Goal: Contribute content

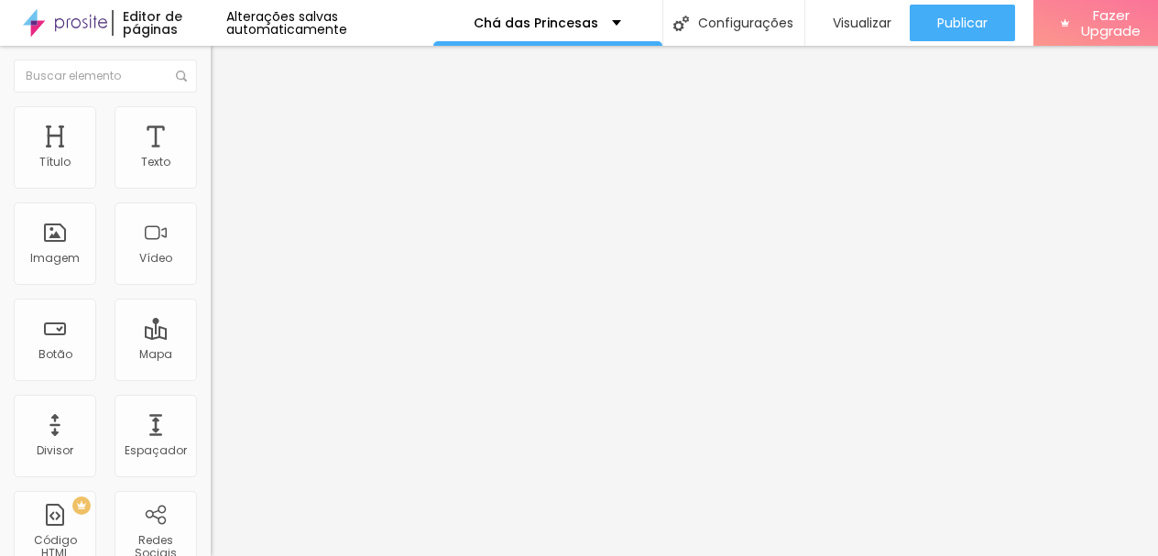
click at [211, 377] on input "[URL][DOMAIN_NAME]" at bounding box center [321, 368] width 220 height 18
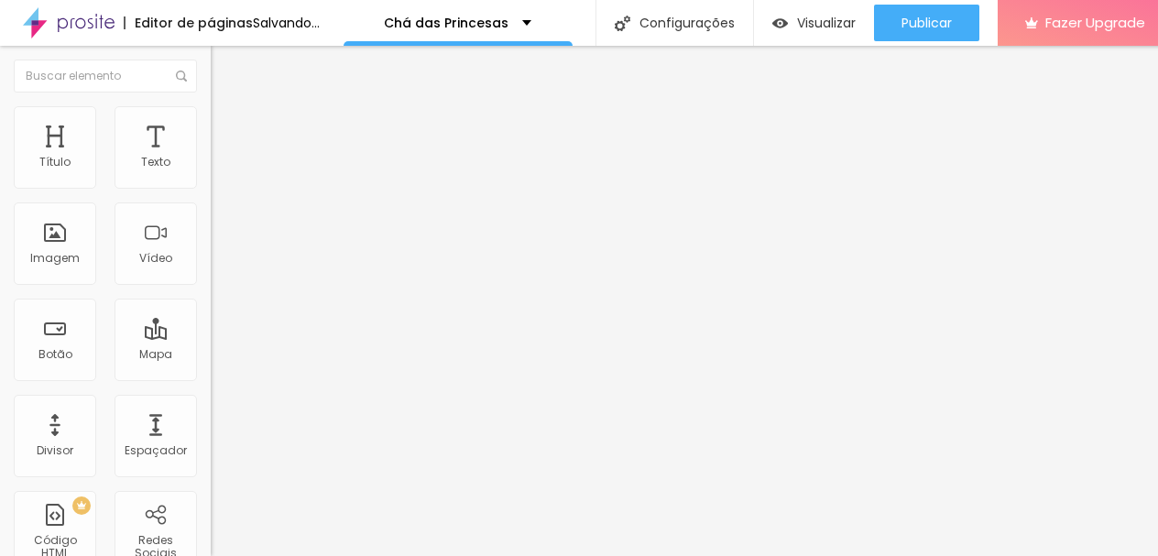
paste input "gfKevrWcxnetC5yt7"
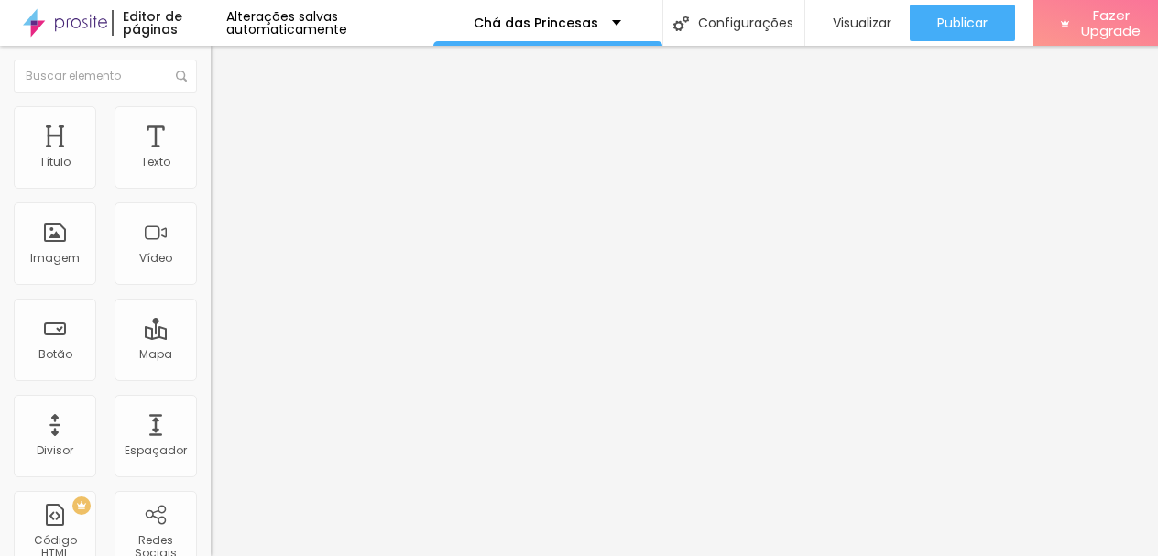
type input "[URL][DOMAIN_NAME]"
click at [211, 172] on input "JULHO ([PERSON_NAME])" at bounding box center [321, 163] width 220 height 18
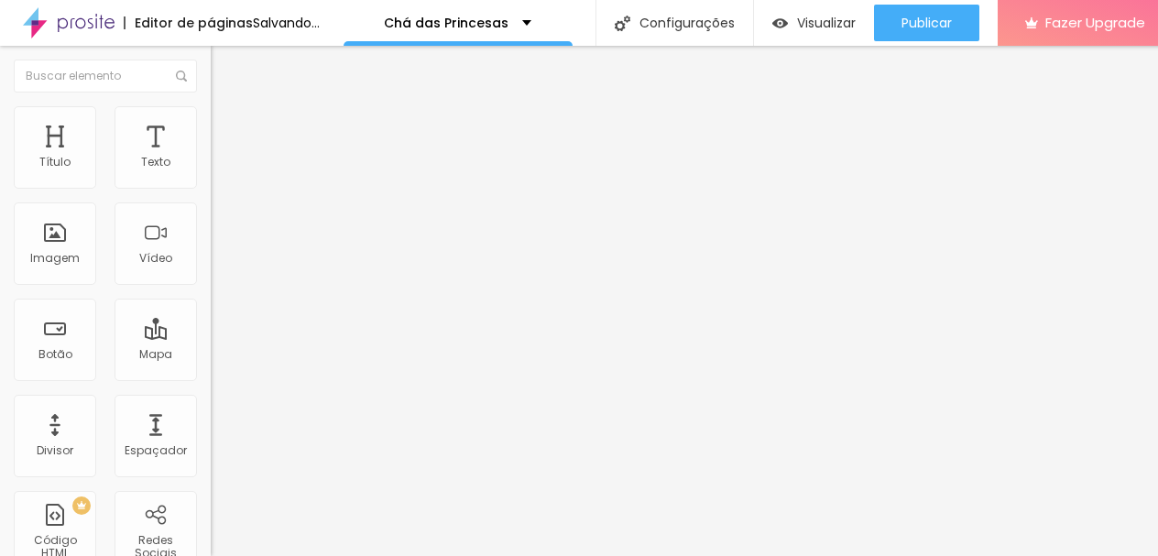
click at [211, 172] on input "AGOSTO ([PERSON_NAME])" at bounding box center [321, 163] width 220 height 18
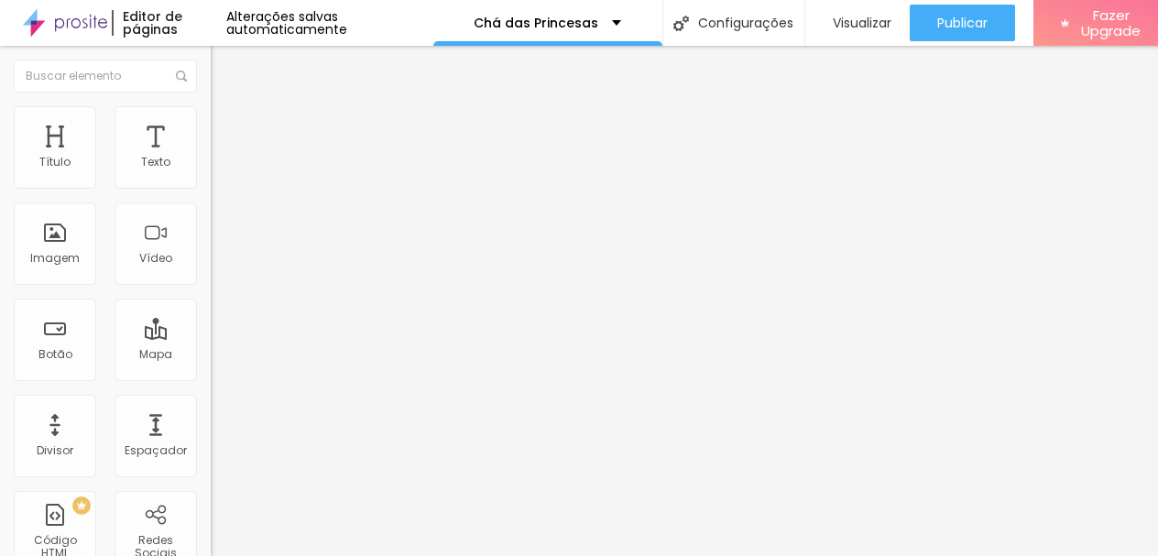
click at [211, 172] on input "AGOSTO ([PERSON_NAME])" at bounding box center [321, 163] width 220 height 18
drag, startPoint x: 169, startPoint y: 206, endPoint x: 80, endPoint y: 207, distance: 89.8
click at [211, 172] on input "AGOSTO ([PERSON_NAME])" at bounding box center [321, 163] width 220 height 18
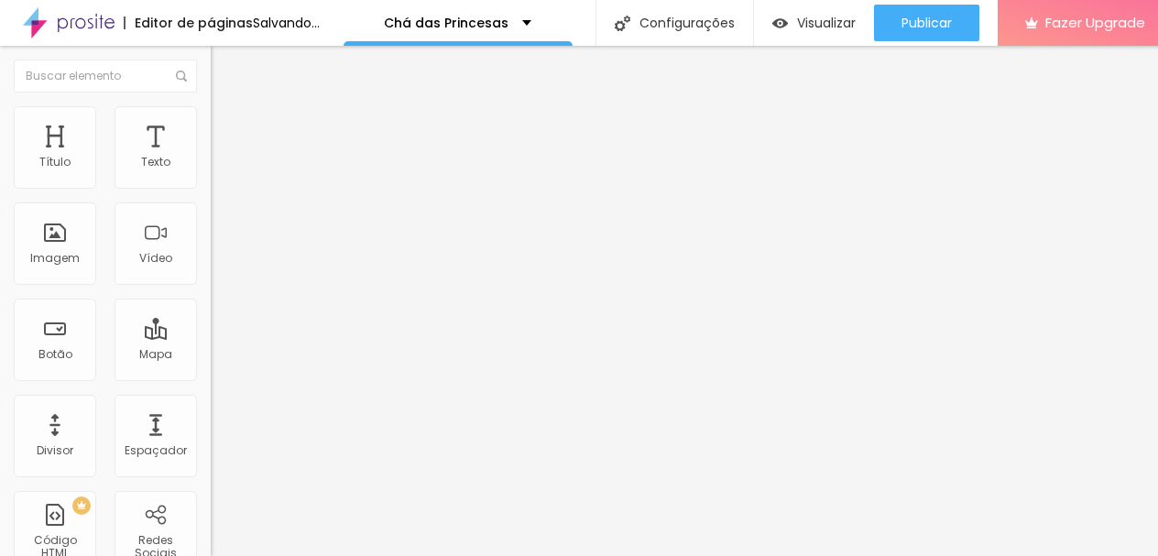
click at [211, 172] on input "AGOSTO ([GEOGRAPHIC_DATA])" at bounding box center [321, 163] width 220 height 18
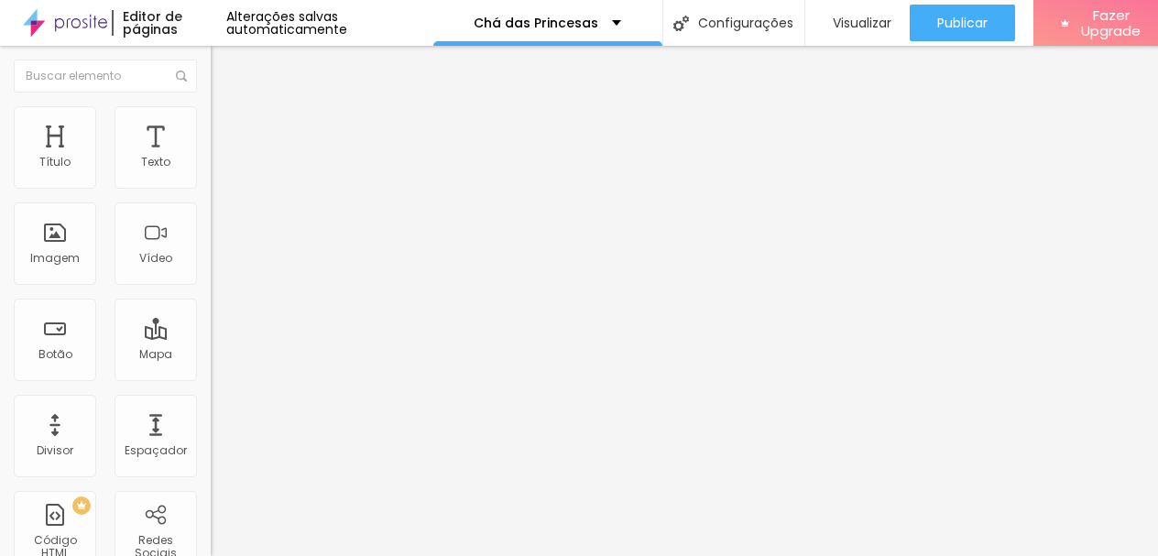
scroll to position [0, 19]
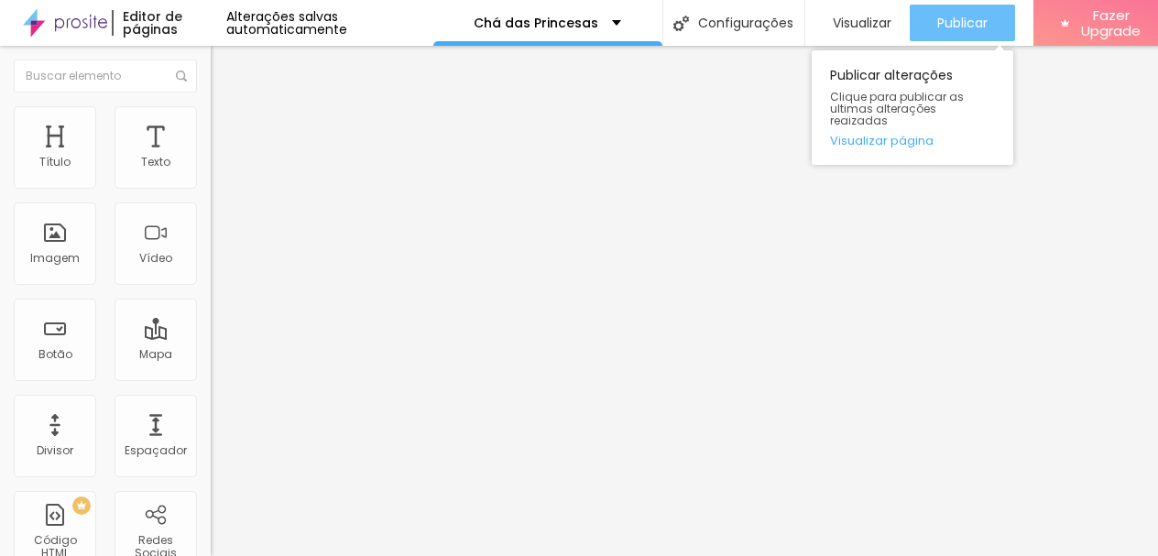
click at [966, 28] on span "Publicar" at bounding box center [962, 23] width 50 height 15
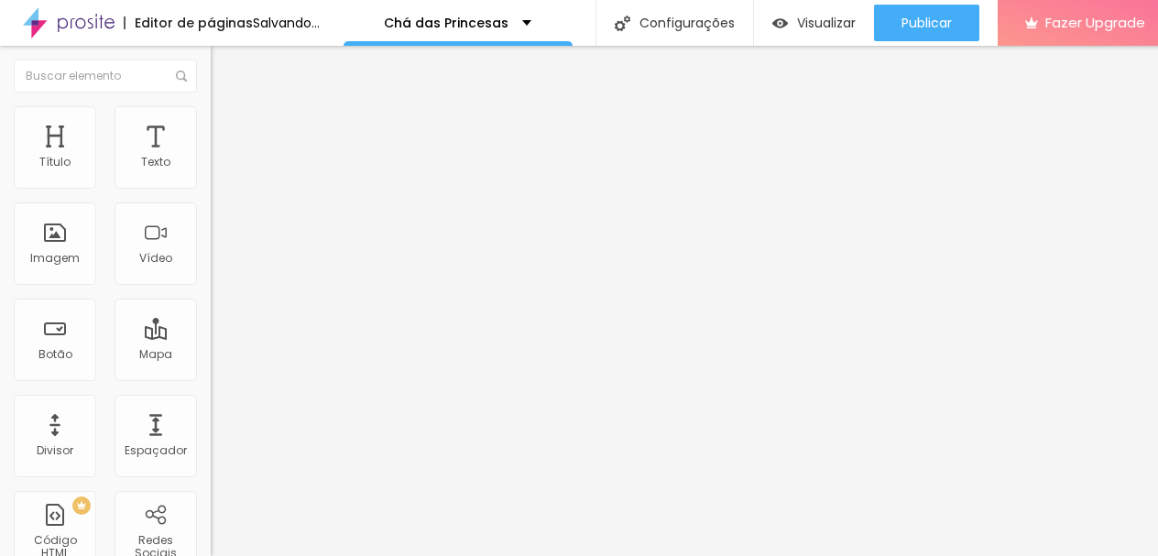
click at [211, 172] on input "AGOSTO ([GEOGRAPHIC_DATA]) - [GEOGRAPHIC_DATA] 2" at bounding box center [321, 163] width 220 height 18
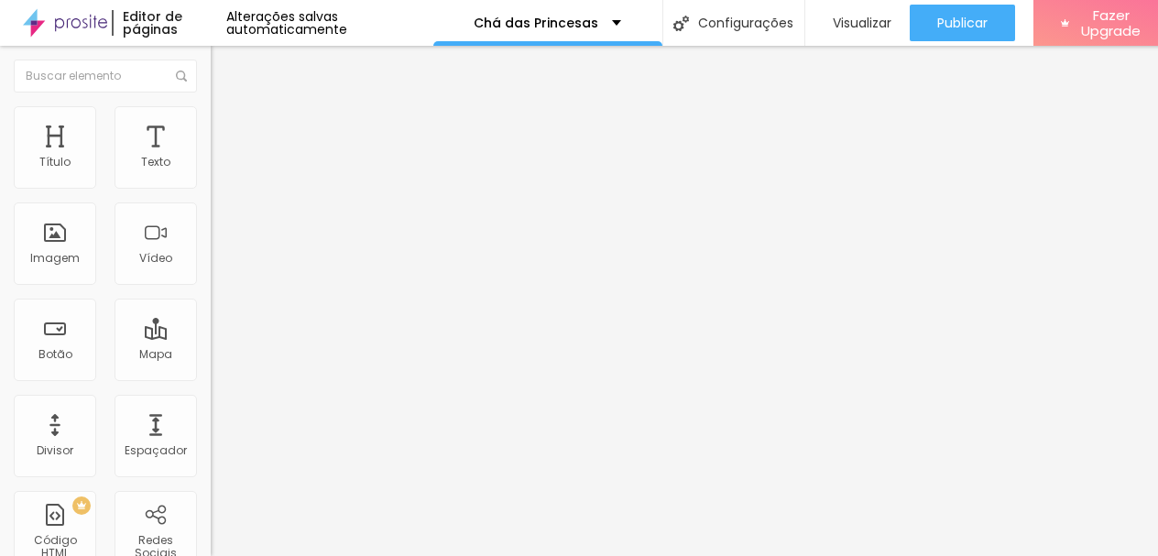
scroll to position [0, 16]
type input "AGOSTO ([GEOGRAPHIC_DATA]) - [GEOGRAPHIC_DATA] 1"
click at [211, 377] on input "[URL][DOMAIN_NAME]" at bounding box center [321, 368] width 220 height 18
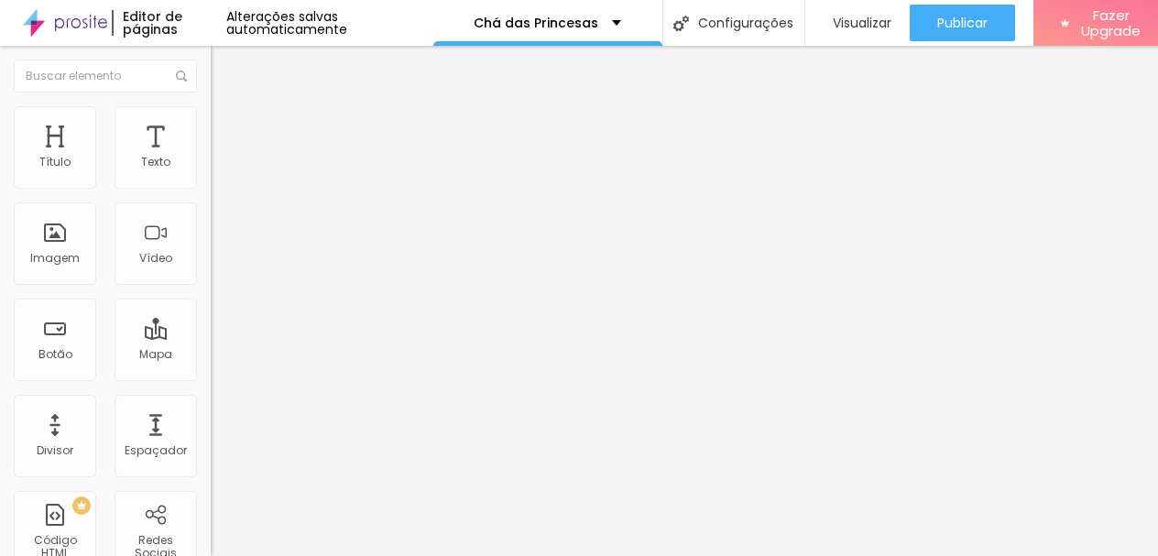
click at [211, 377] on input "[URL][DOMAIN_NAME]" at bounding box center [321, 368] width 220 height 18
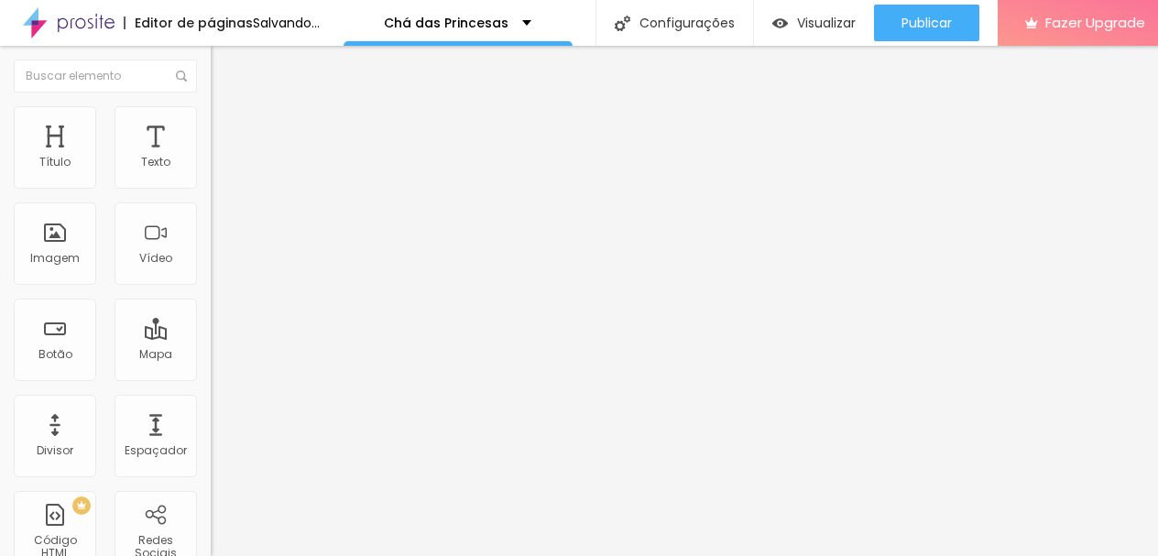
paste input "XMfCCxwxiCLR86wu5"
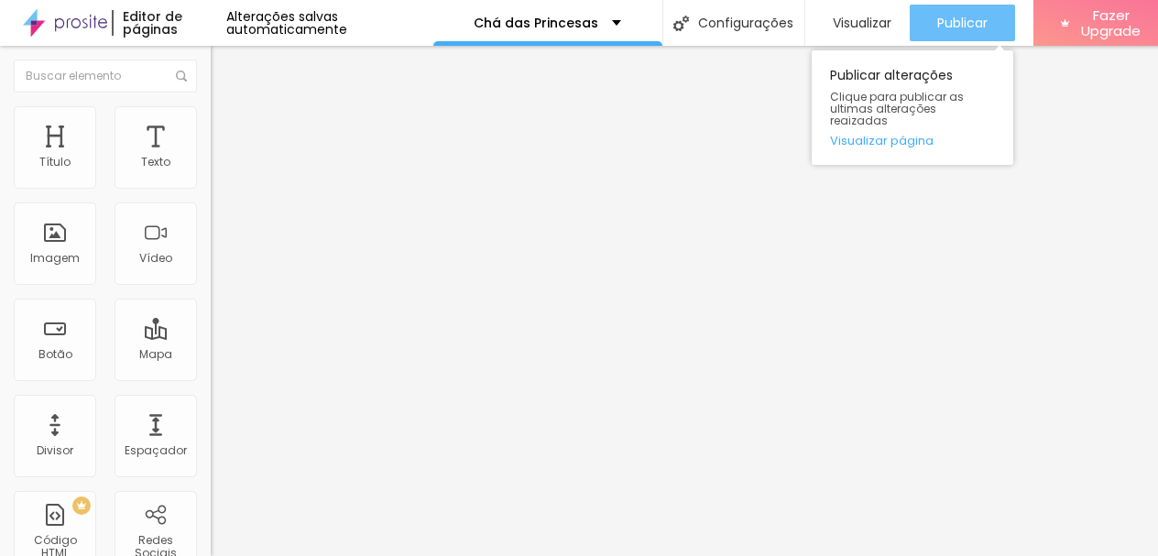
type input "[URL][DOMAIN_NAME]"
click at [976, 16] on span "Publicar" at bounding box center [962, 23] width 50 height 15
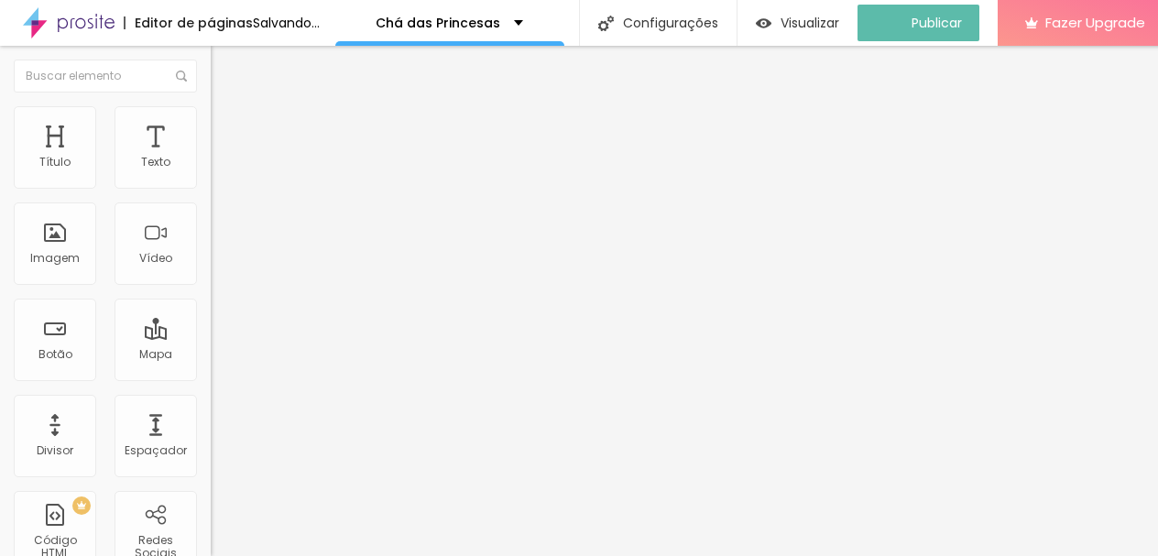
click at [227, 122] on span "Estilo" at bounding box center [241, 119] width 28 height 16
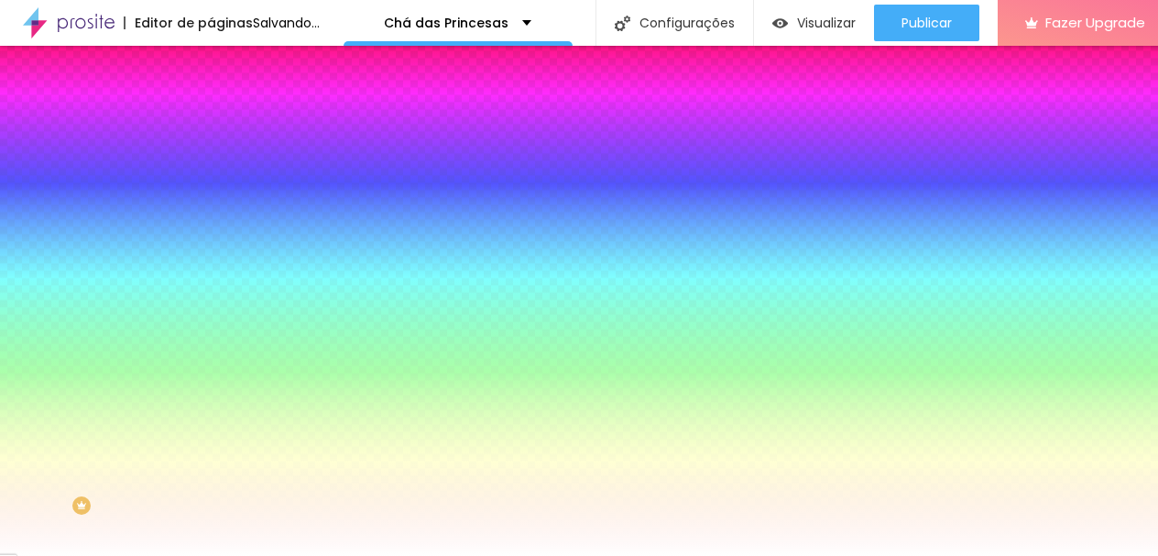
click at [218, 231] on icon "button" at bounding box center [223, 232] width 11 height 11
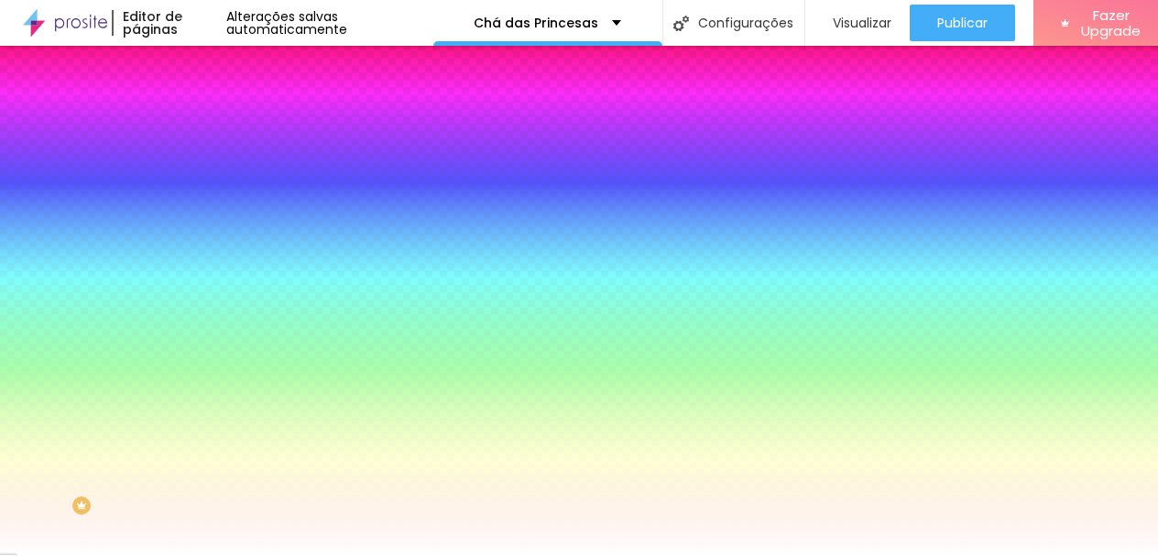
select select "QuicksandMedium"
click at [846, 555] on div at bounding box center [579, 556] width 1158 height 0
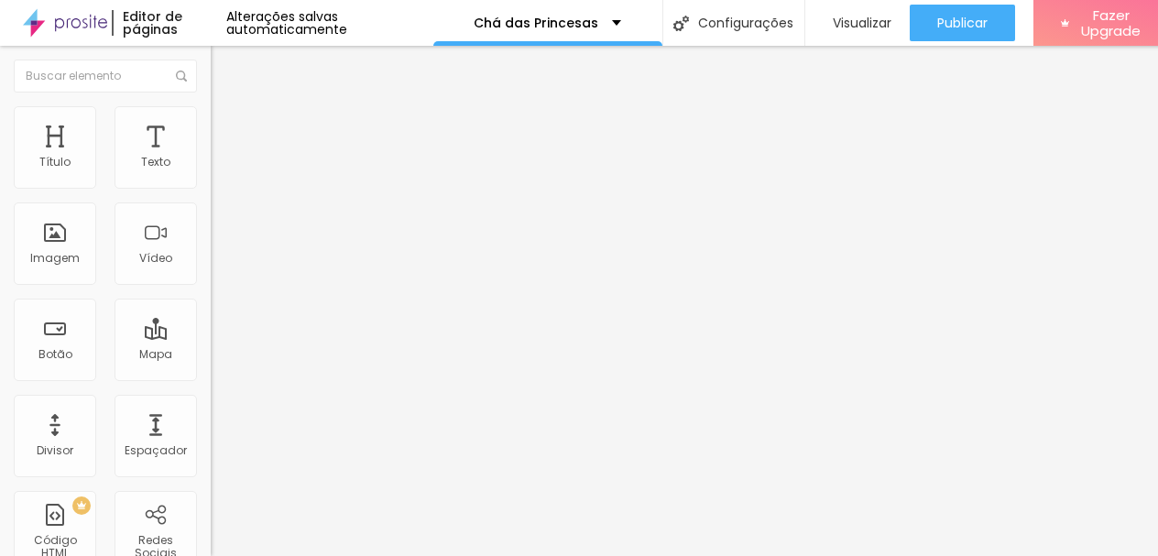
click at [211, 119] on li "Estilo" at bounding box center [316, 115] width 211 height 18
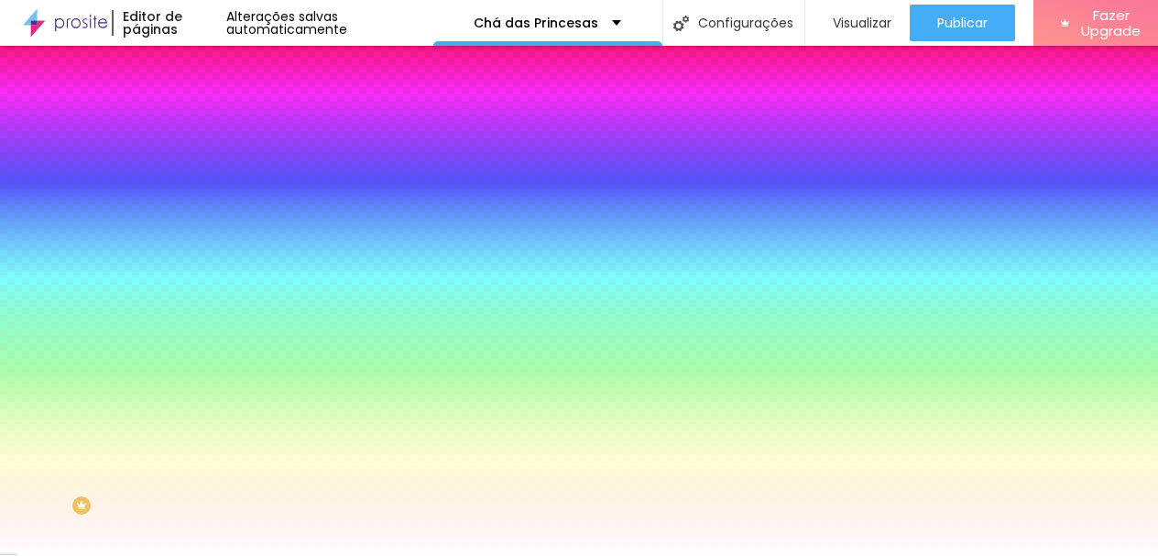
click at [220, 229] on icon "button" at bounding box center [223, 232] width 7 height 7
select select "QuicksandMedium"
click at [487, 555] on div at bounding box center [579, 556] width 1158 height 0
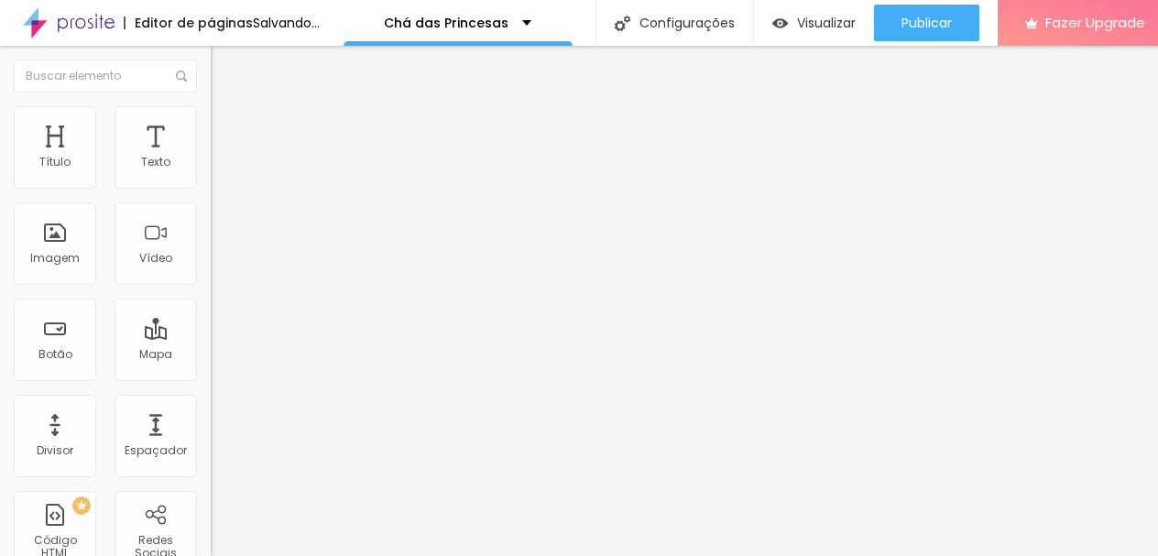
click at [227, 126] on span "Estilo" at bounding box center [241, 119] width 28 height 16
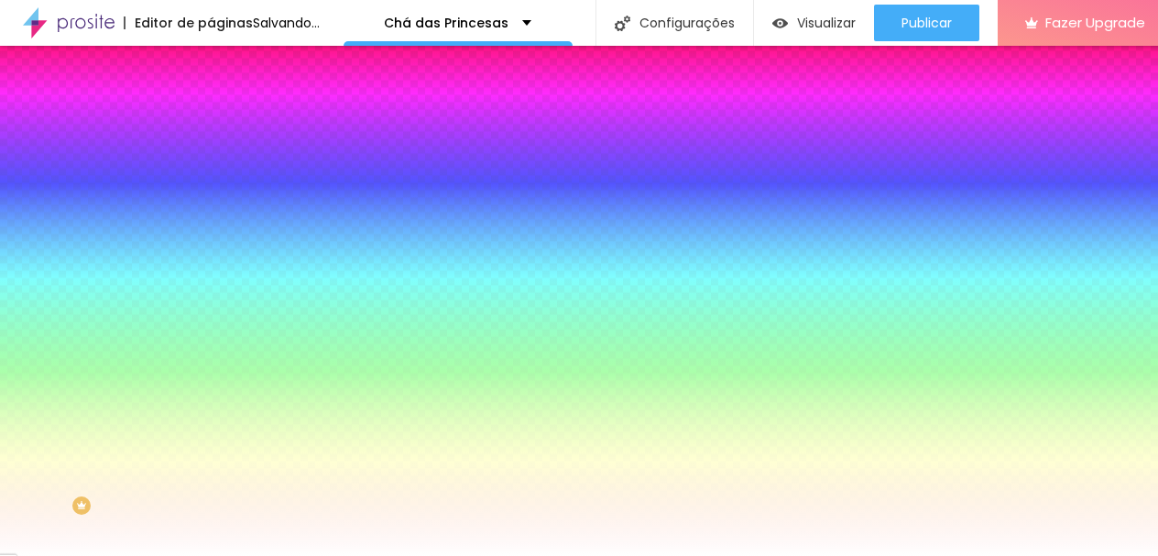
click at [220, 229] on icon "button" at bounding box center [223, 232] width 7 height 7
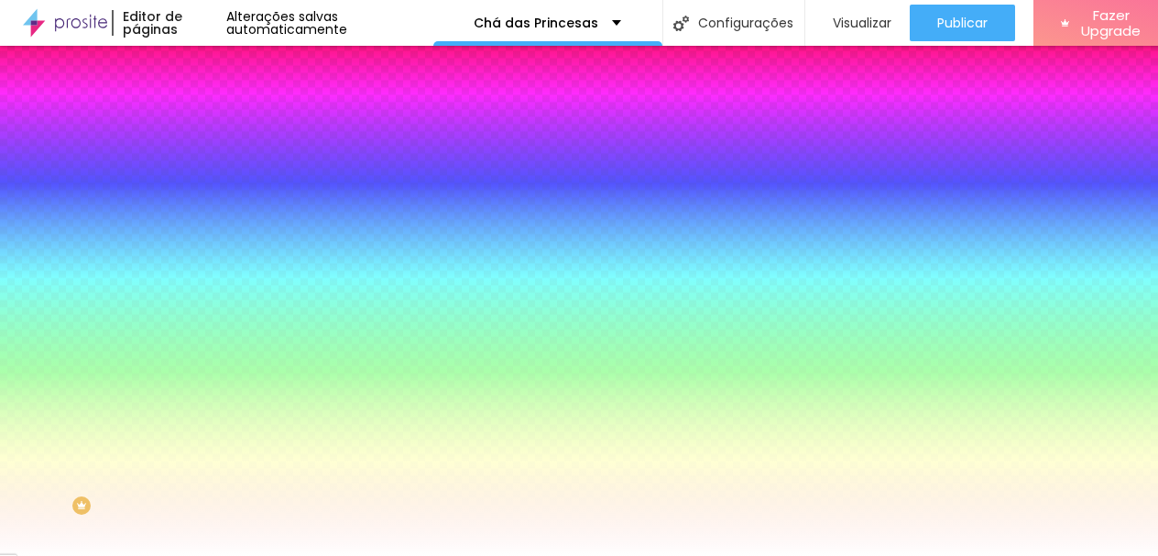
select select "QuicksandMedium"
click at [506, 555] on div at bounding box center [579, 556] width 1158 height 0
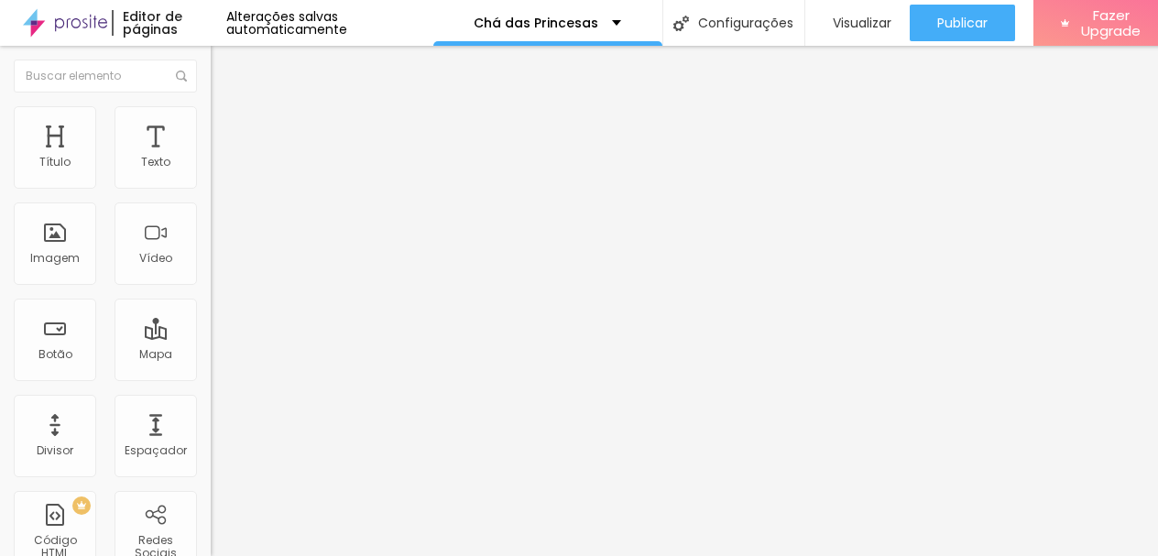
click at [227, 126] on span "Estilo" at bounding box center [241, 119] width 28 height 16
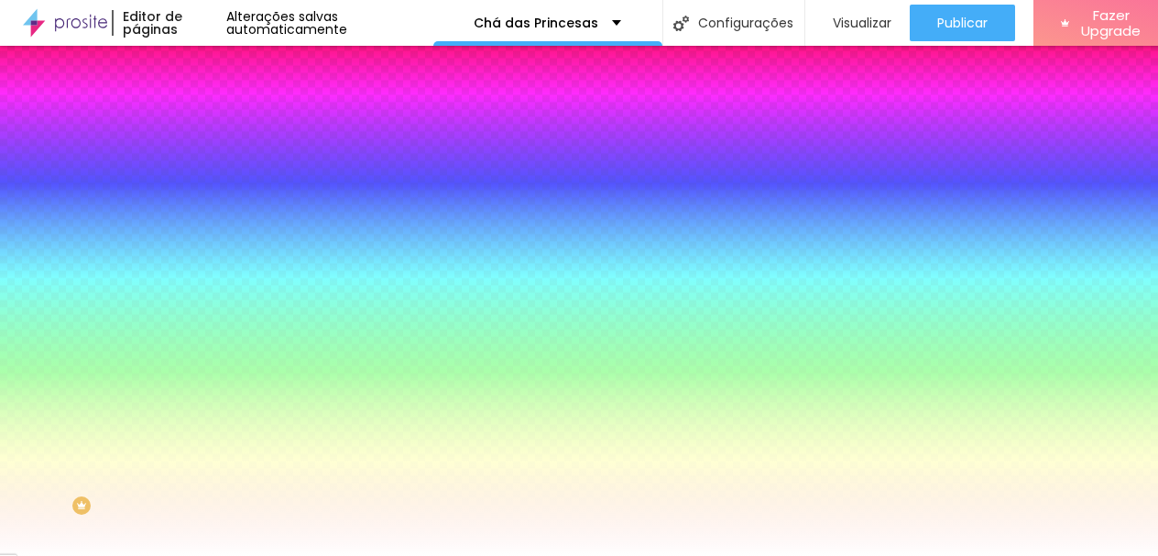
click at [218, 227] on icon "button" at bounding box center [223, 232] width 11 height 11
select select "QuicksandMedium"
click at [502, 555] on div at bounding box center [579, 556] width 1158 height 0
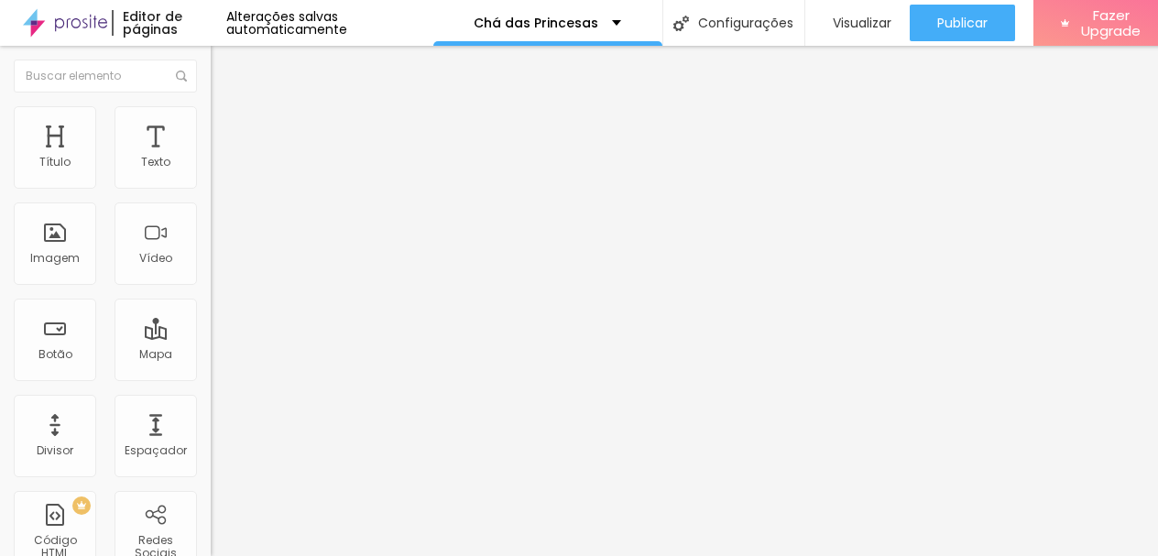
click at [227, 126] on span "Estilo" at bounding box center [241, 119] width 28 height 16
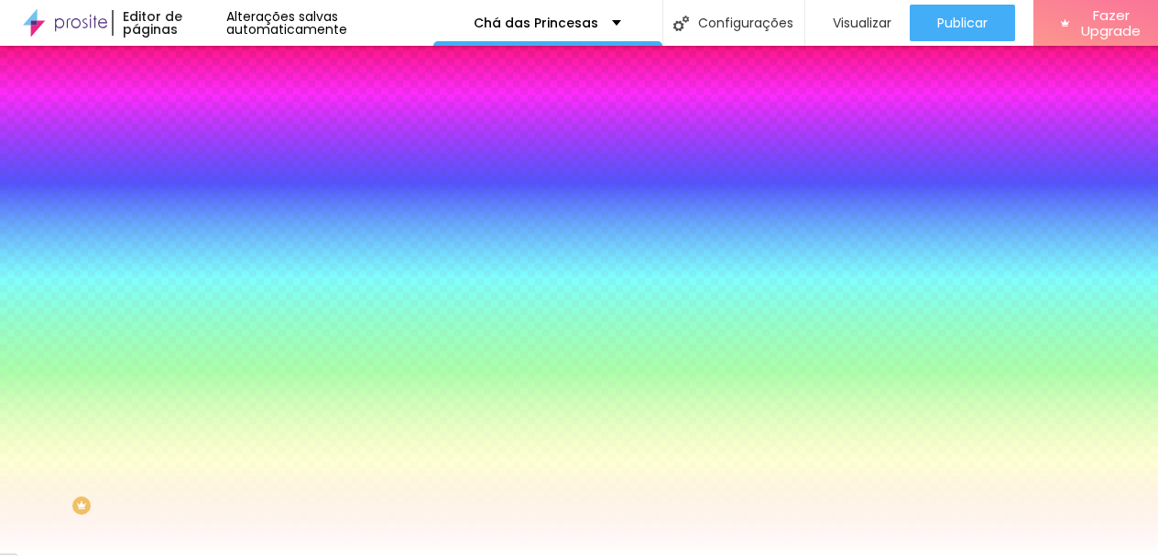
click at [220, 229] on icon "button" at bounding box center [223, 232] width 7 height 7
select select "QuicksandMedium"
click at [308, 555] on div at bounding box center [579, 556] width 1158 height 0
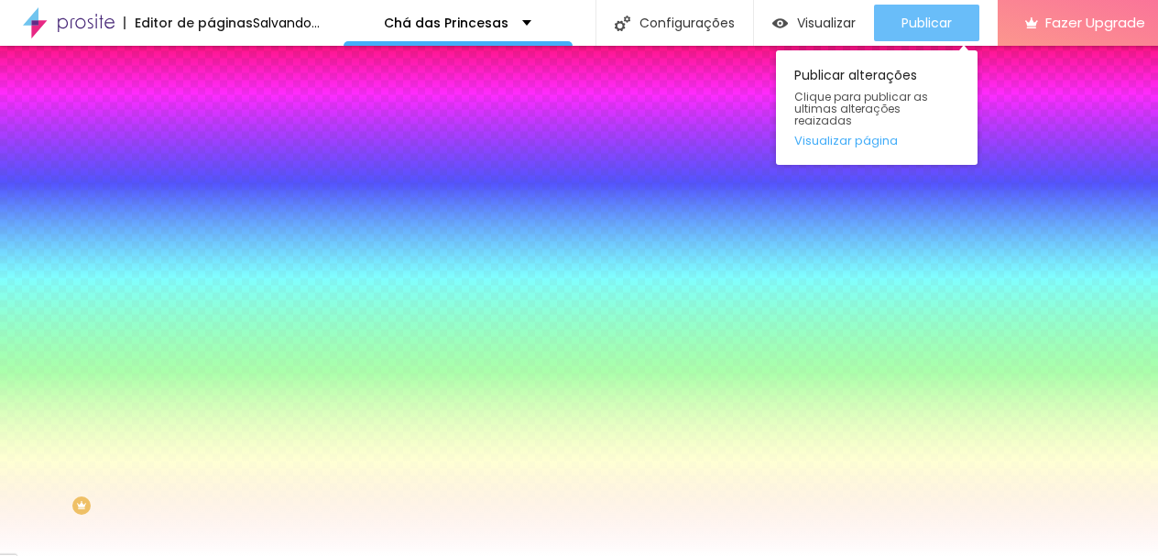
click at [952, 5] on div "Publicar" at bounding box center [926, 23] width 50 height 37
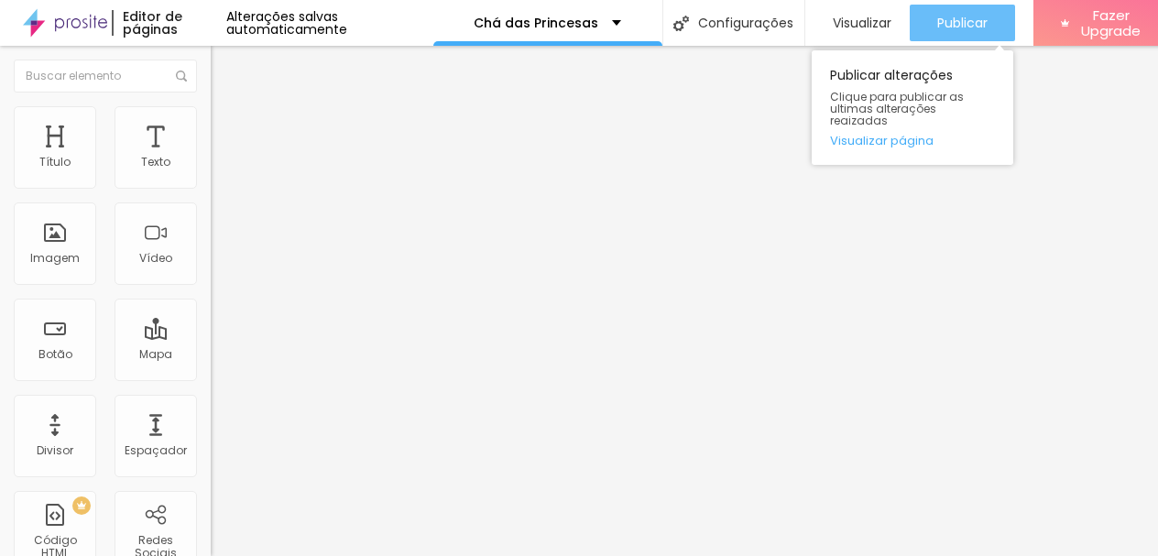
click at [974, 16] on span "Publicar" at bounding box center [962, 23] width 50 height 15
